Goal: Transaction & Acquisition: Purchase product/service

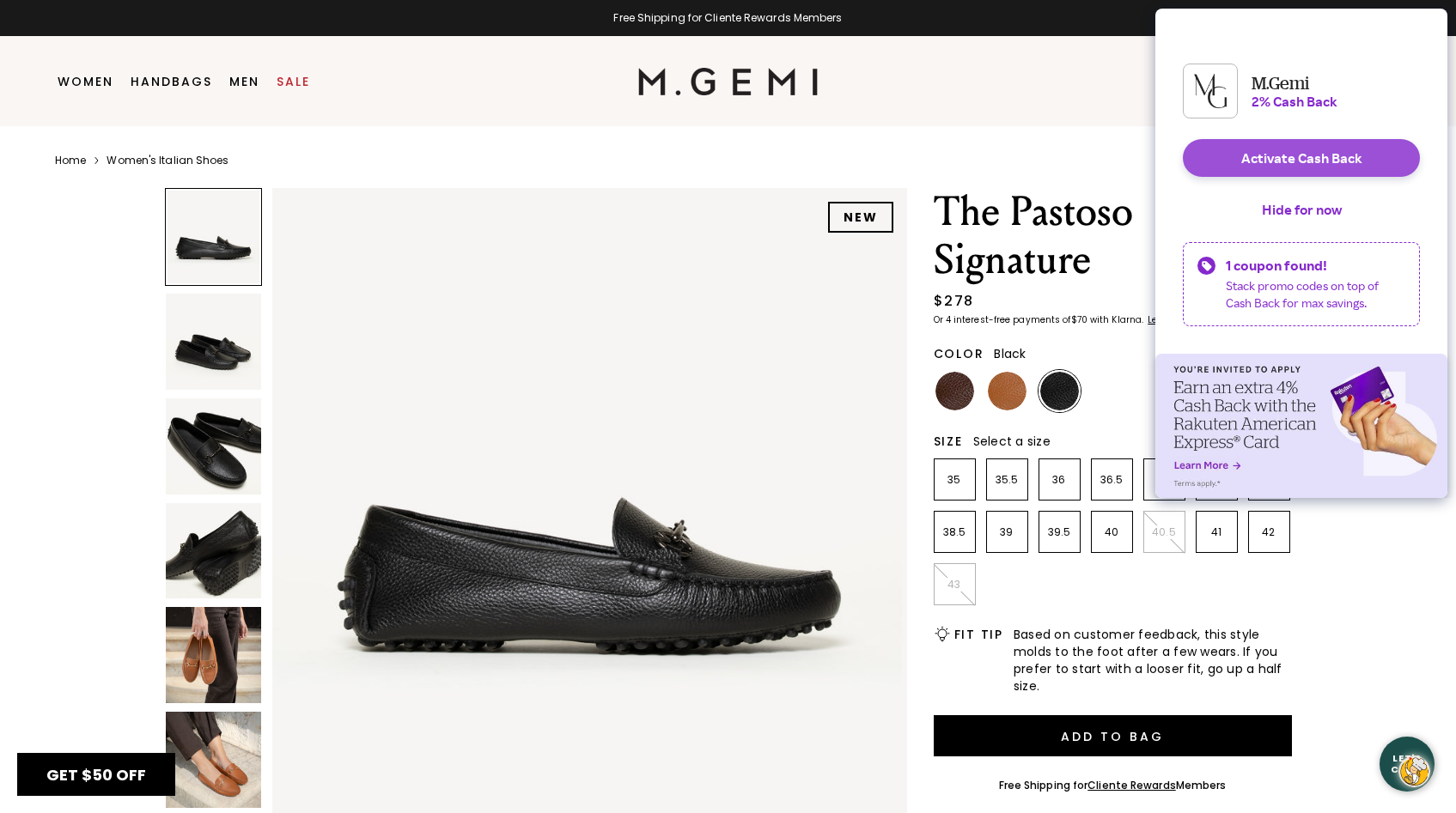
click at [1322, 173] on button "Activate Cash Back" at bounding box center [1301, 158] width 237 height 38
